Goal: Task Accomplishment & Management: Use online tool/utility

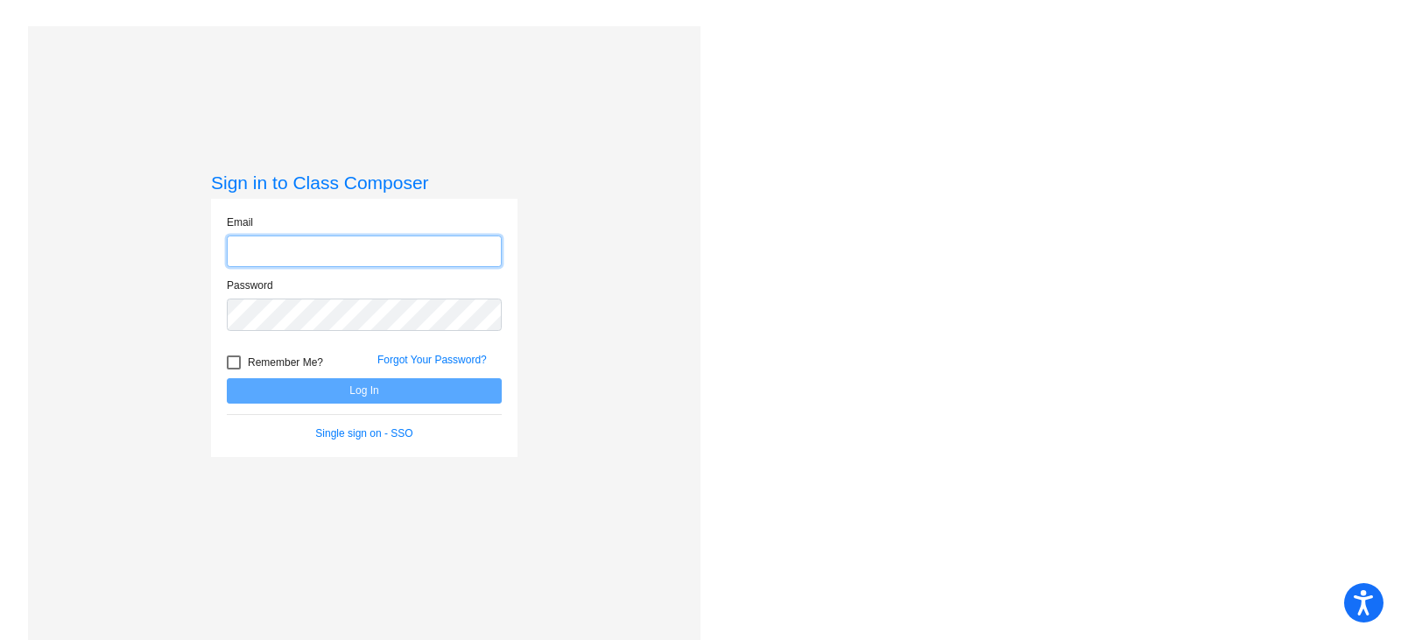
type input "[PERSON_NAME][EMAIL_ADDRESS][PERSON_NAME][DOMAIN_NAME]"
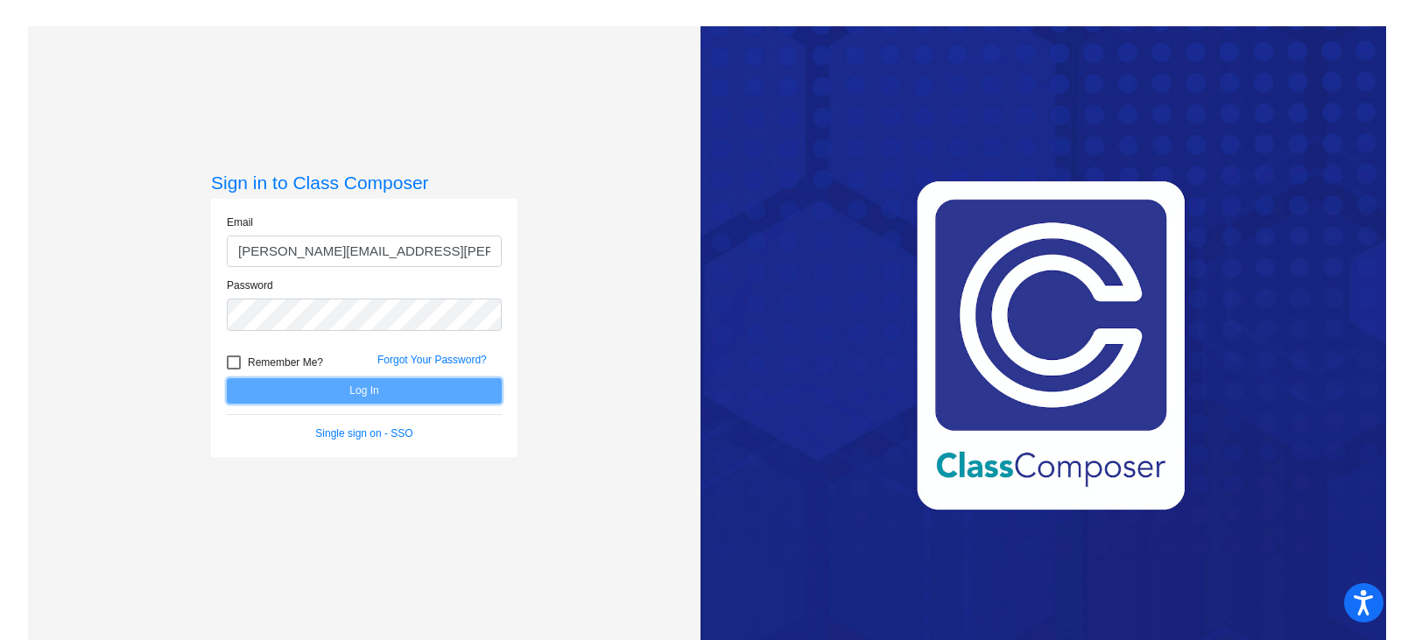
click at [327, 393] on button "Log In" at bounding box center [364, 390] width 275 height 25
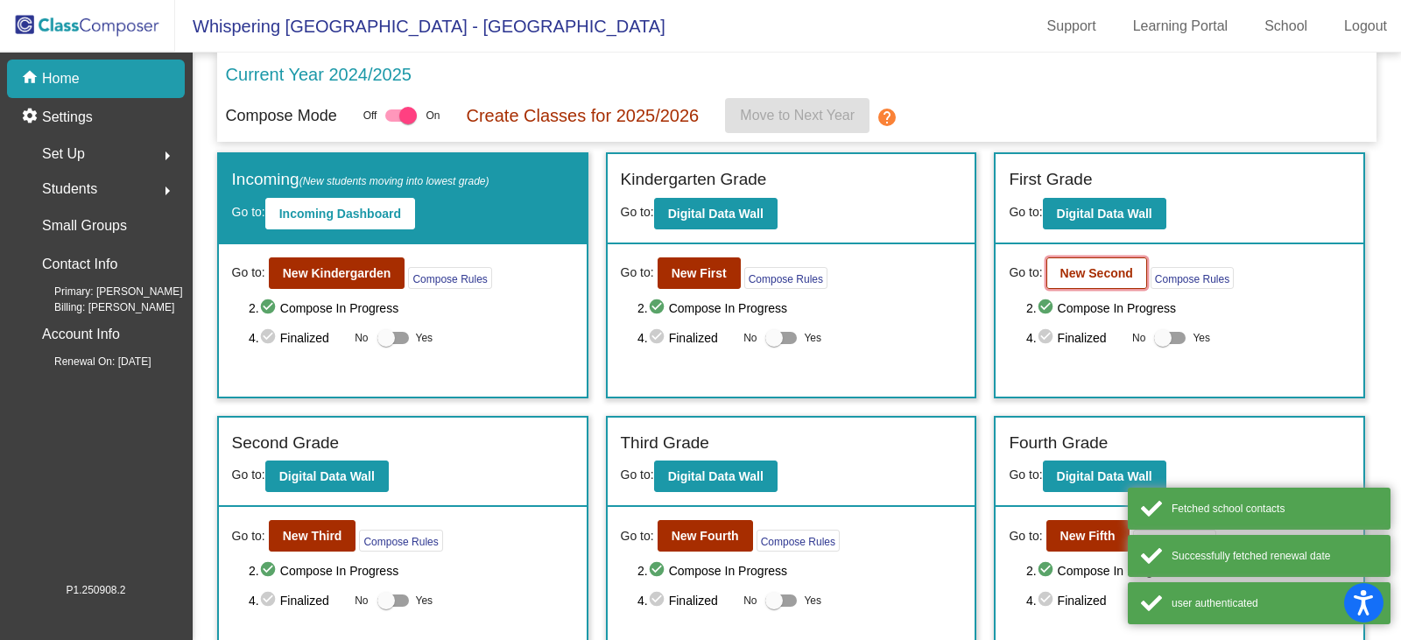
click at [1091, 274] on b "New Second" at bounding box center [1096, 273] width 73 height 14
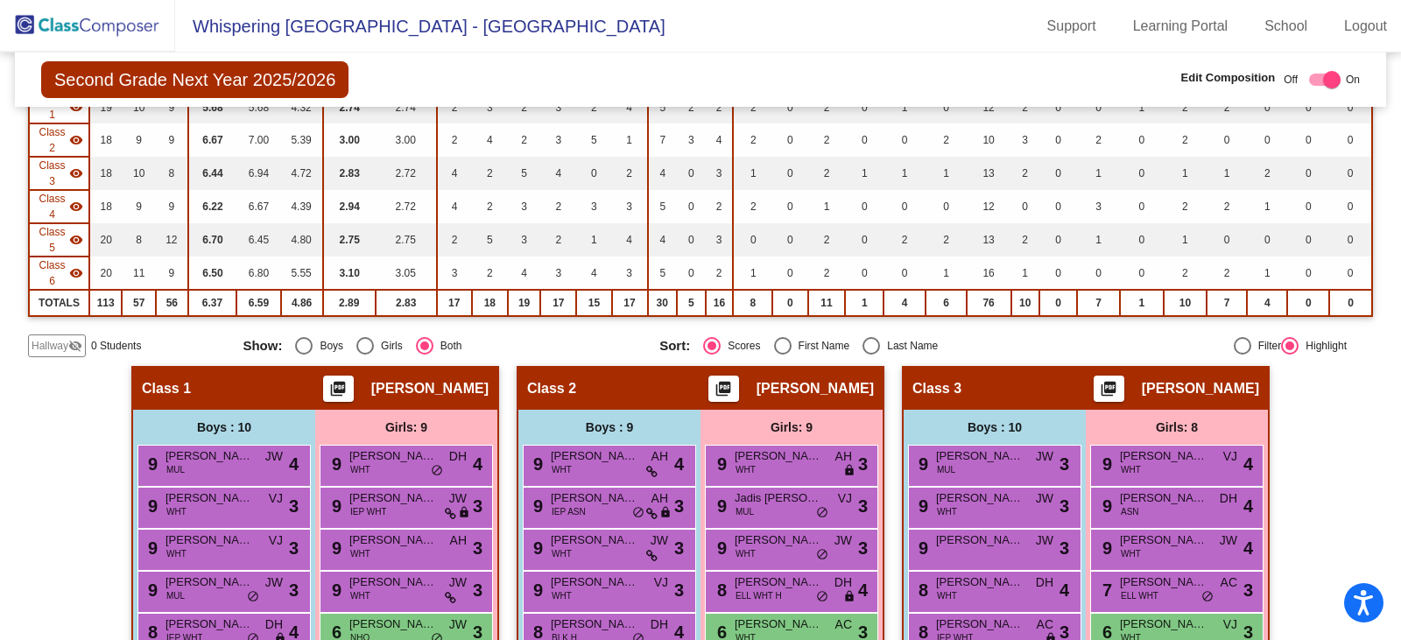
scroll to position [263, 0]
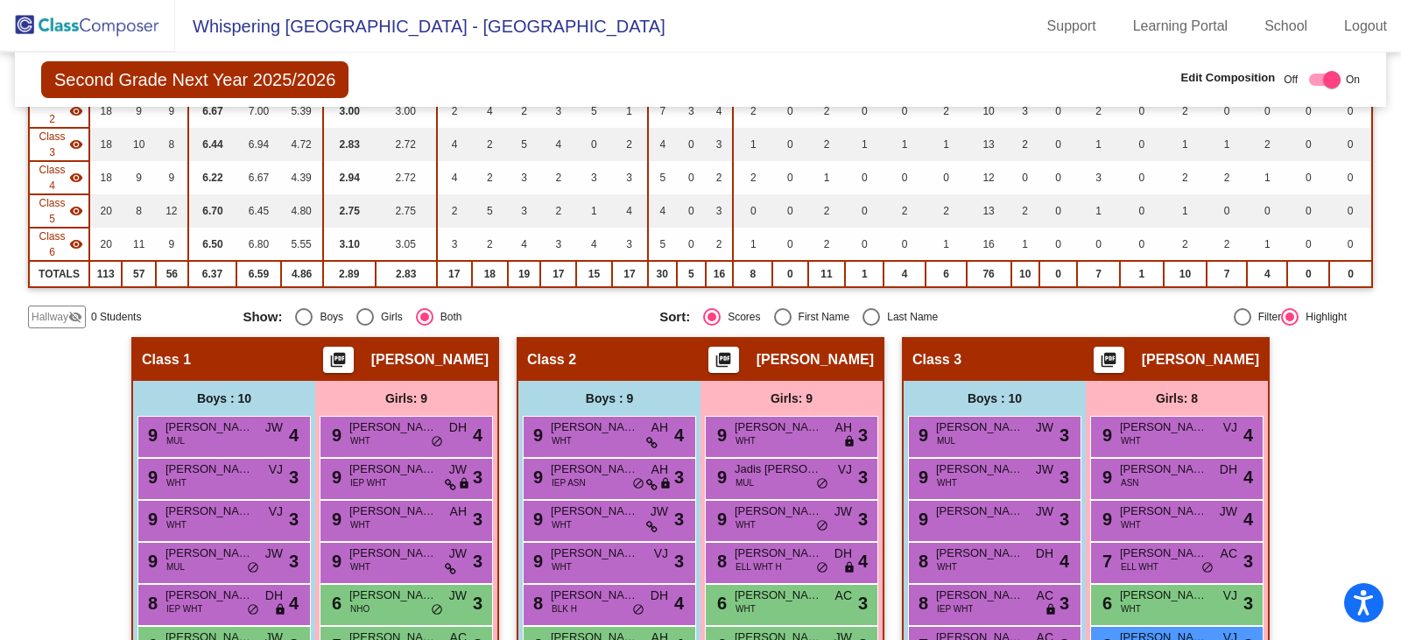
click at [85, 32] on img at bounding box center [87, 26] width 175 height 52
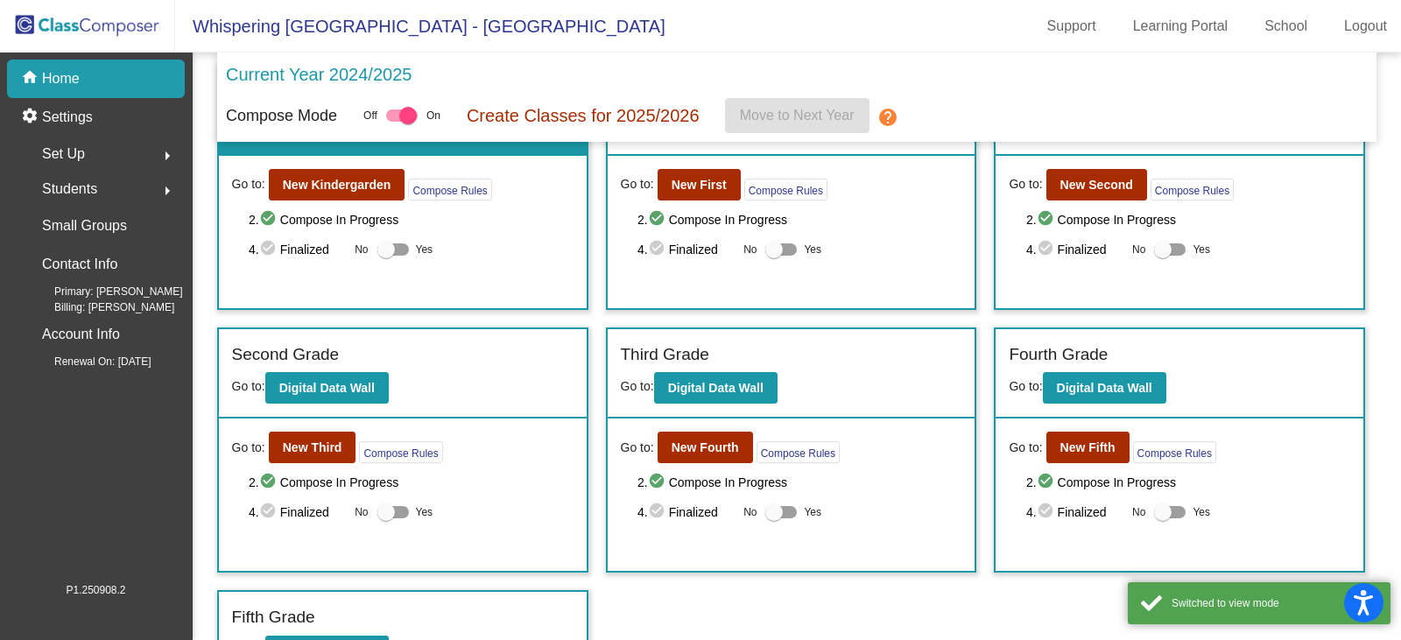
scroll to position [132, 0]
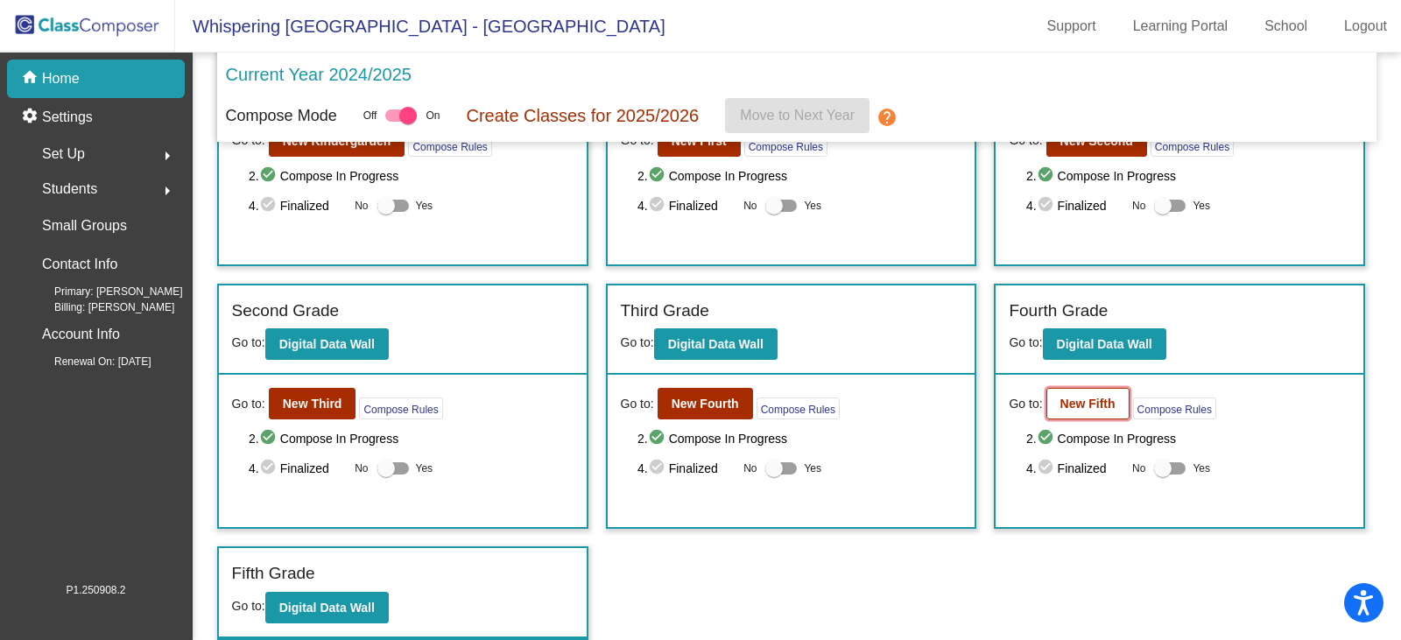
click at [1083, 398] on b "New Fifth" at bounding box center [1087, 404] width 55 height 14
